Goal: Register for event/course

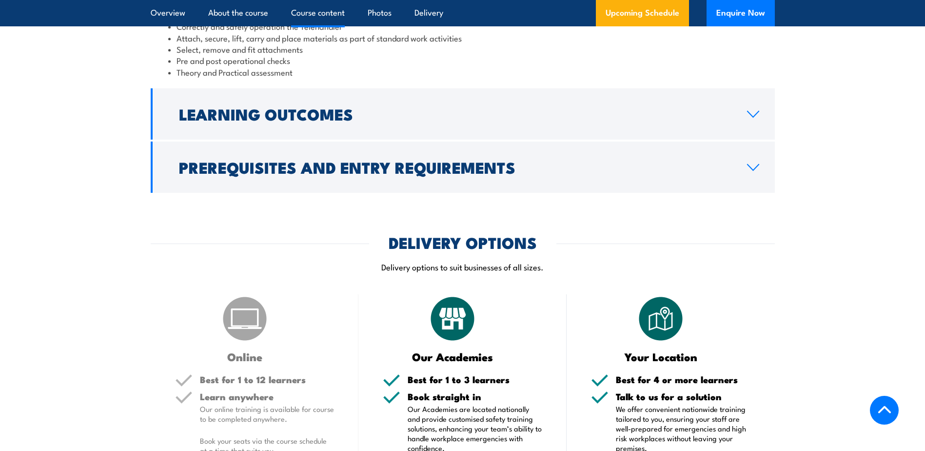
scroll to position [926, 0]
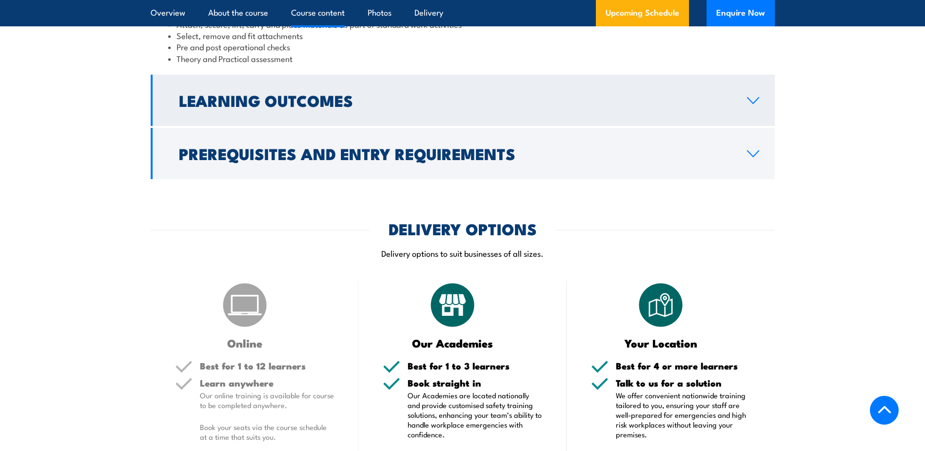
click at [320, 107] on h2 "Learning Outcomes" at bounding box center [455, 100] width 552 height 14
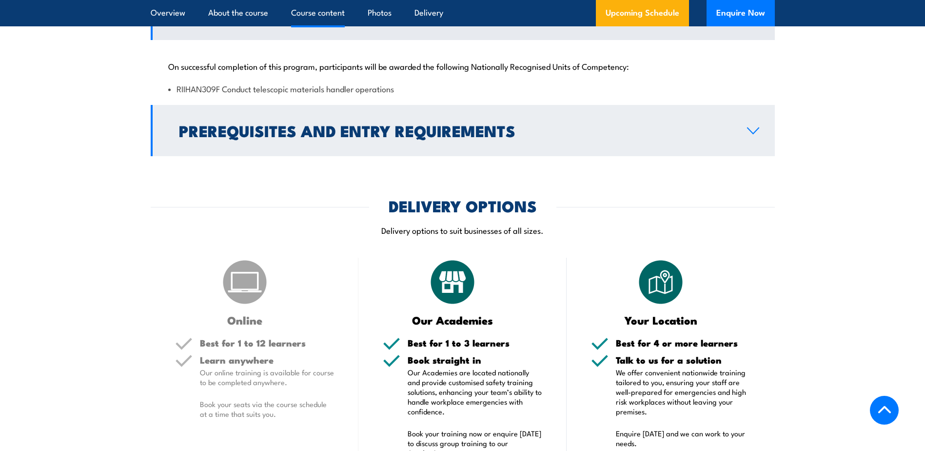
click at [316, 137] on h2 "Prerequisites and Entry Requirements" at bounding box center [455, 130] width 552 height 14
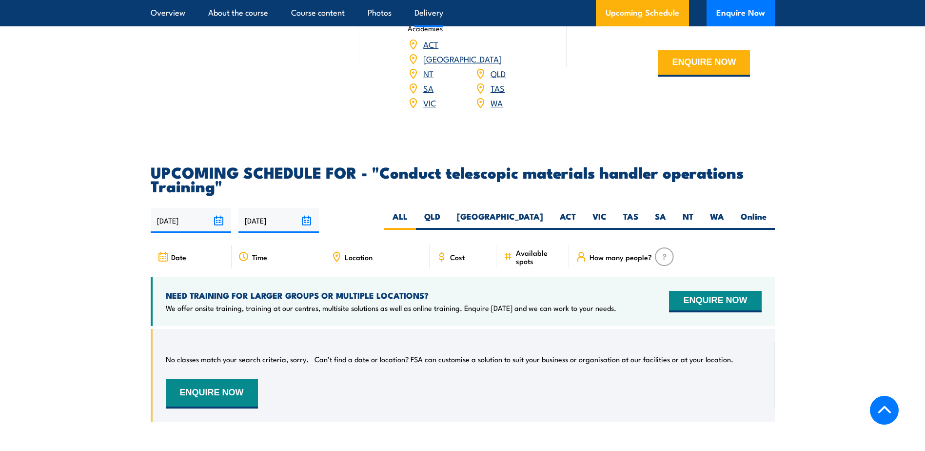
scroll to position [1463, 0]
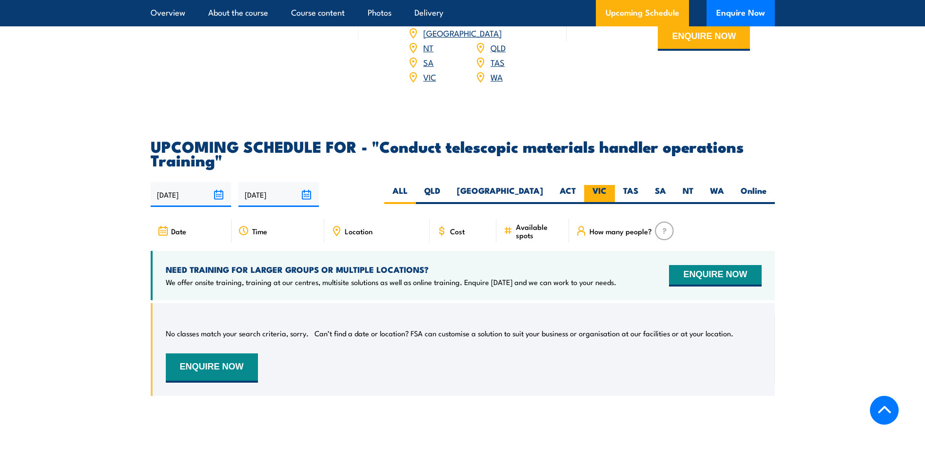
click at [593, 199] on label "VIC" at bounding box center [599, 194] width 31 height 19
click at [607, 191] on input "VIC" at bounding box center [610, 188] width 6 height 6
radio input "true"
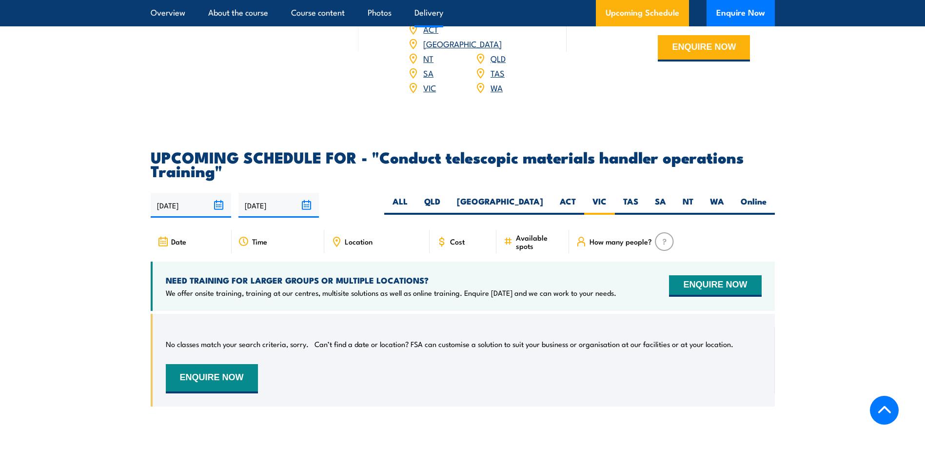
scroll to position [1302, 0]
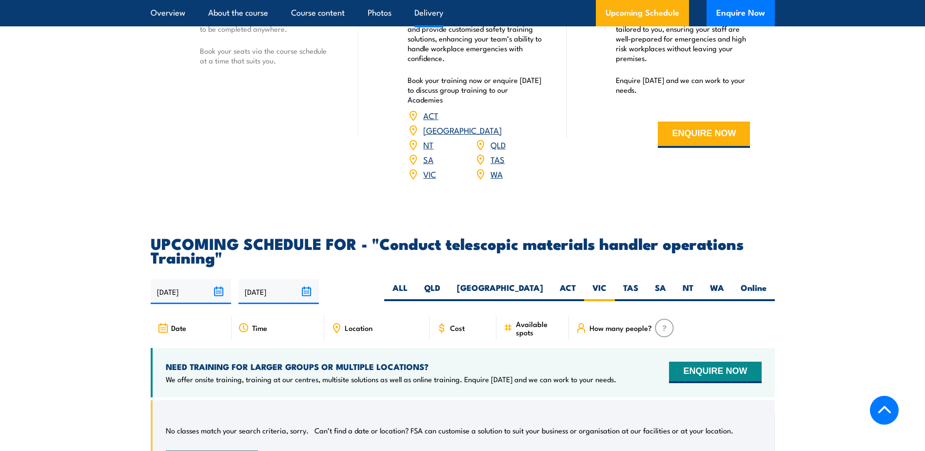
click at [429, 179] on link "VIC" at bounding box center [429, 174] width 13 height 12
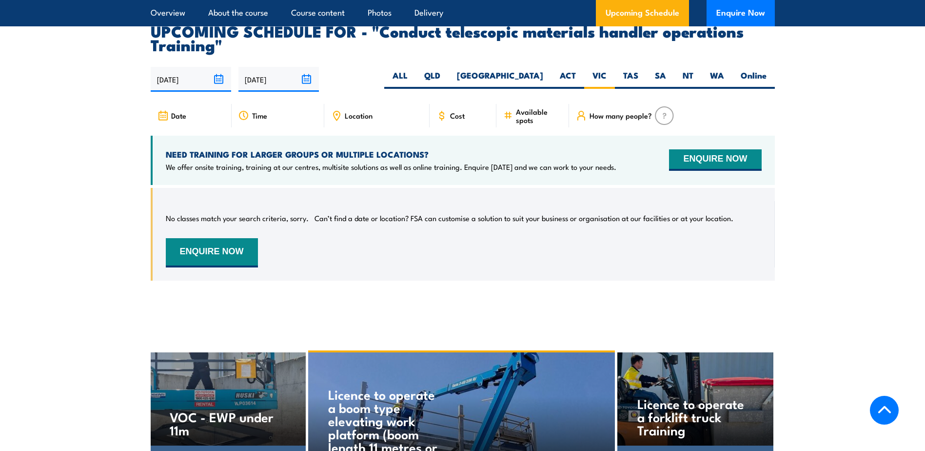
scroll to position [1498, 0]
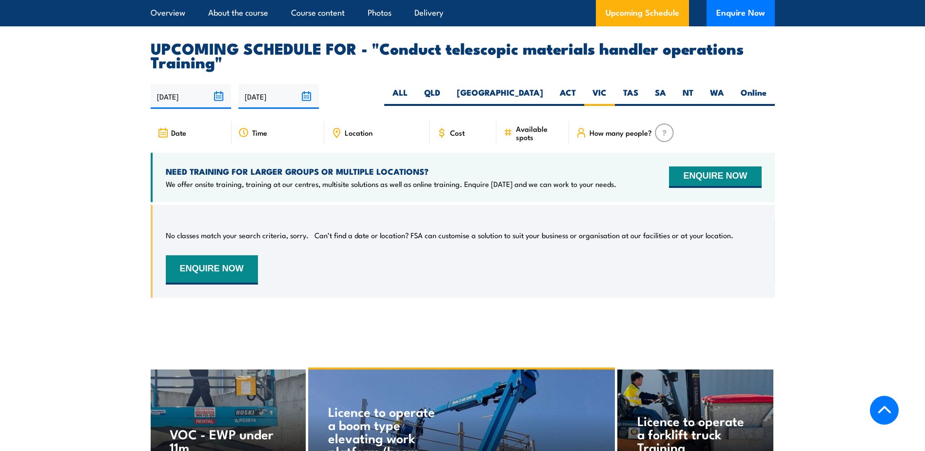
click at [351, 137] on span "Location" at bounding box center [359, 132] width 28 height 8
click at [337, 132] on icon at bounding box center [336, 131] width 1 height 1
click at [481, 262] on div "No classes match your search criteria, sorry. Can’t find a date or location? FS…" at bounding box center [464, 251] width 596 height 66
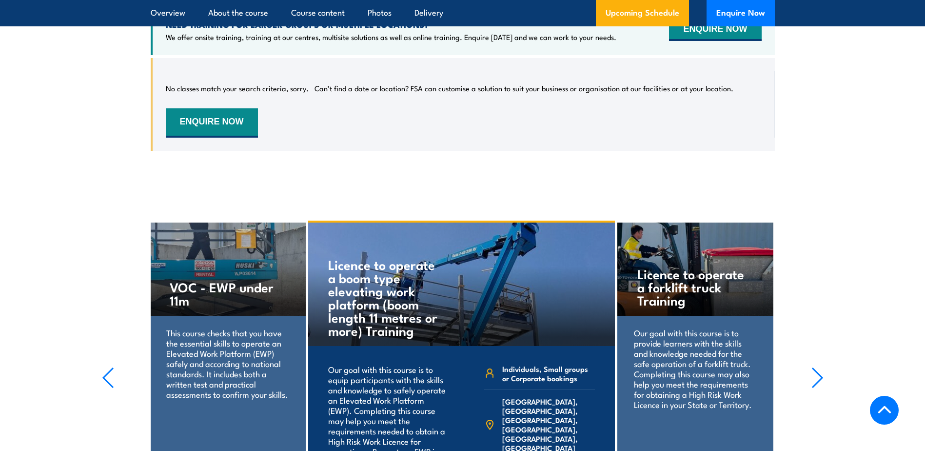
scroll to position [1644, 0]
